Goal: Task Accomplishment & Management: Manage account settings

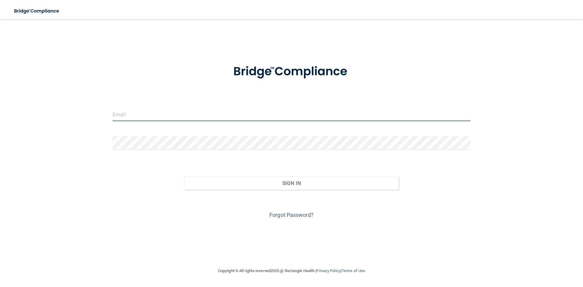
click at [239, 114] on input "email" at bounding box center [292, 114] width 358 height 14
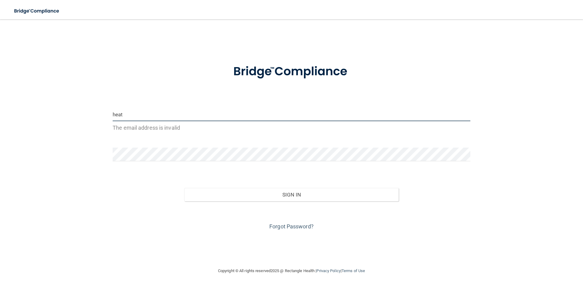
type input "[EMAIL_ADDRESS][DOMAIN_NAME]"
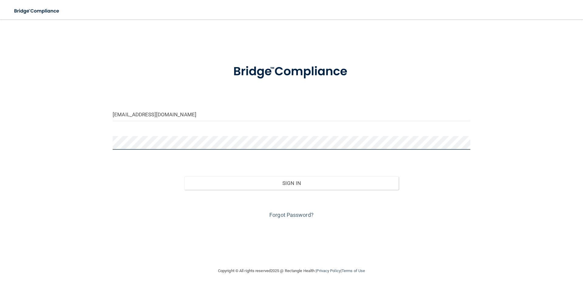
click at [184, 176] on button "Sign In" at bounding box center [291, 182] width 215 height 13
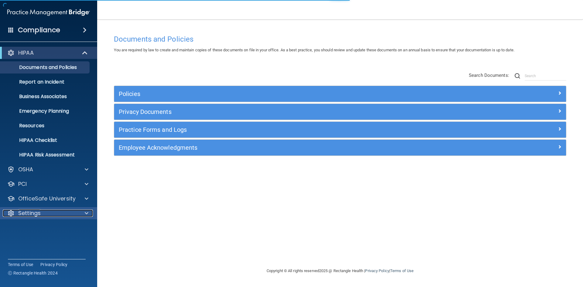
click at [25, 216] on p "Settings" at bounding box center [29, 213] width 22 height 7
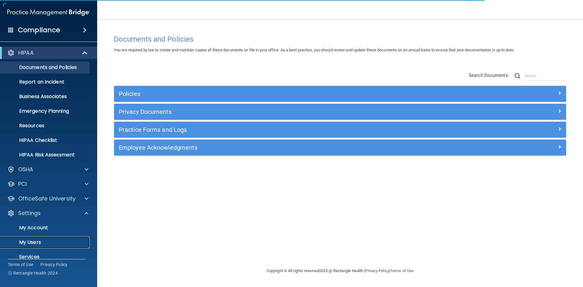
click at [40, 243] on p "My Users" at bounding box center [45, 242] width 83 height 6
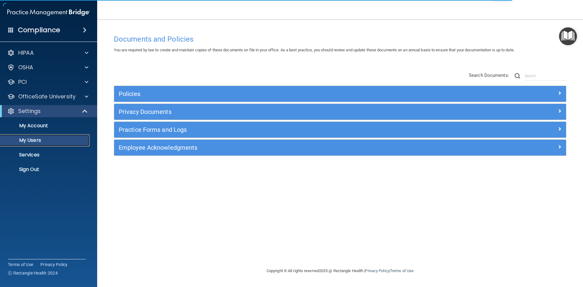
select select "20"
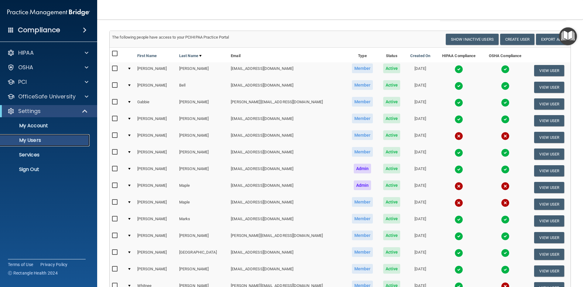
scroll to position [30, 0]
click at [455, 87] on img at bounding box center [459, 86] width 9 height 9
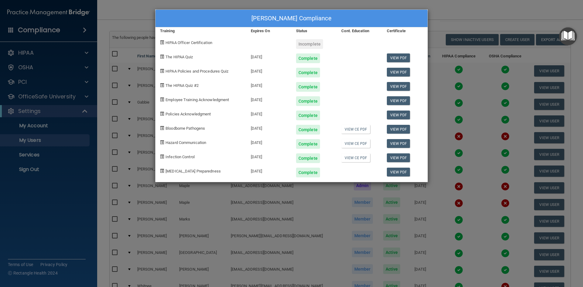
click at [421, 18] on div "[PERSON_NAME] Compliance" at bounding box center [291, 19] width 272 height 18
click at [461, 8] on div "[PERSON_NAME] Compliance Training Expires On Status Cont. Education Certificate…" at bounding box center [291, 143] width 583 height 287
